Goal: Navigation & Orientation: Find specific page/section

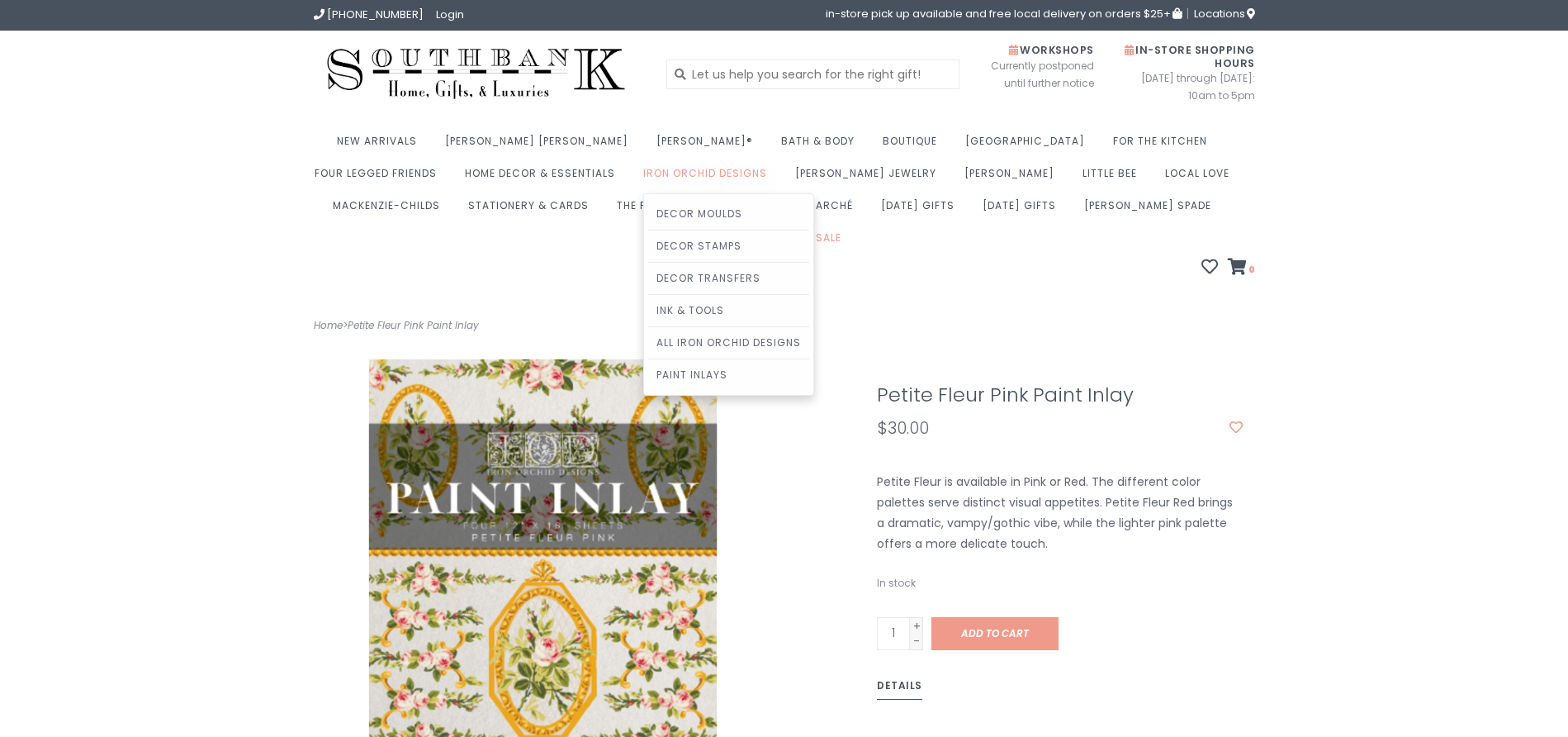
click at [643, 167] on link "Iron Orchid Designs" at bounding box center [709, 178] width 132 height 32
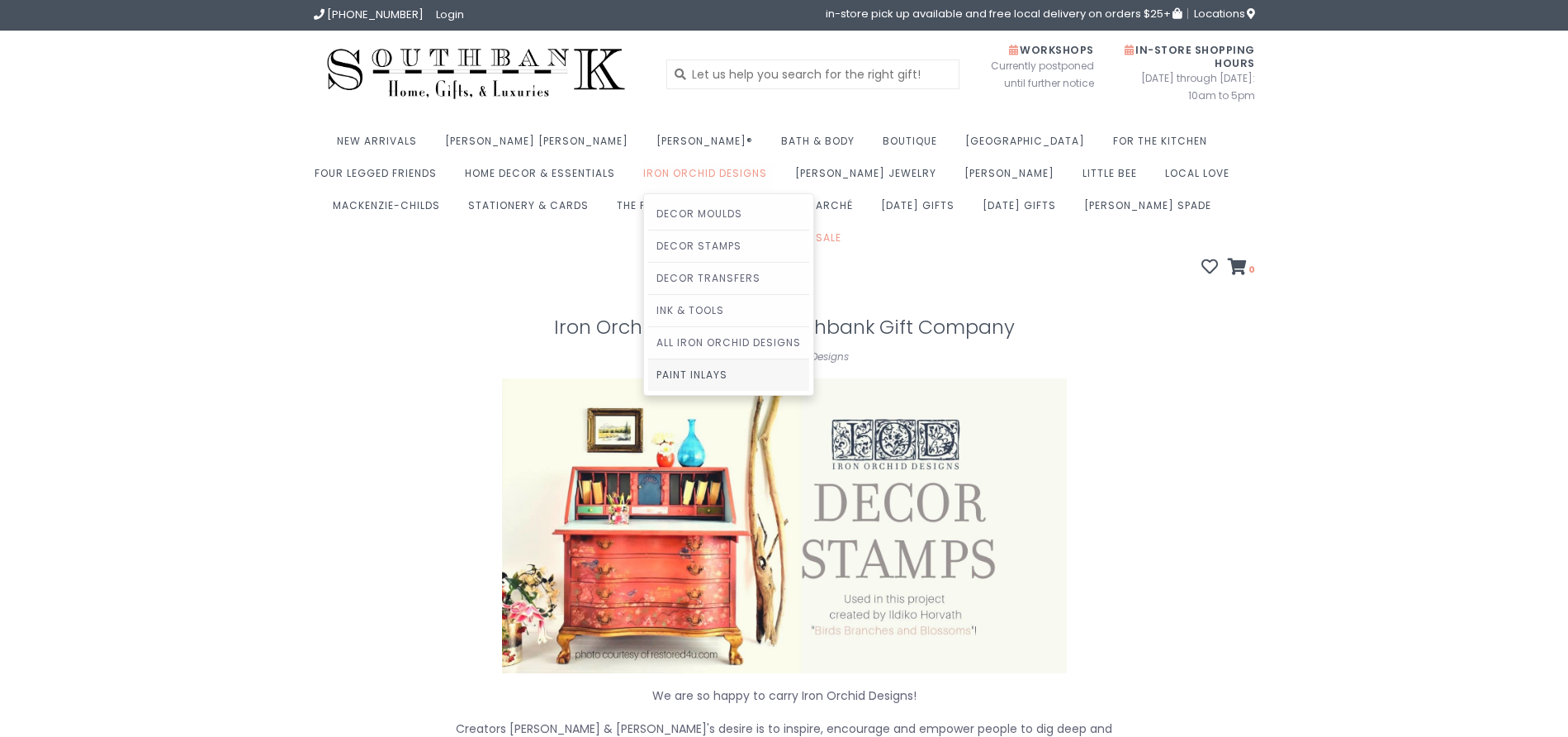
click at [648, 373] on link "Paint Inlays" at bounding box center [729, 375] width 161 height 31
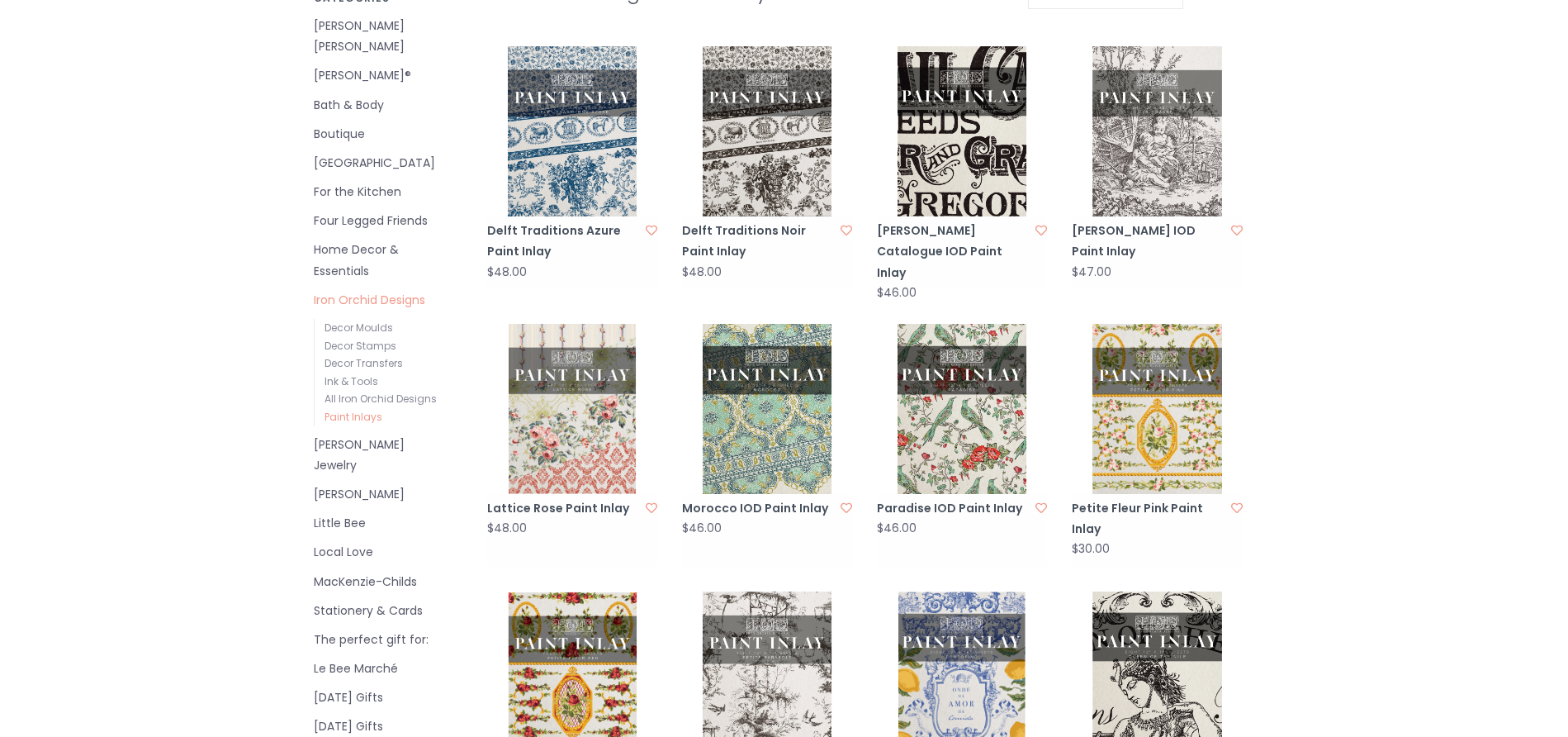
scroll to position [374, 0]
